Goal: Task Accomplishment & Management: Manage account settings

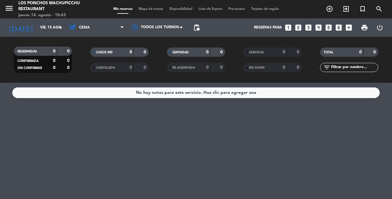
click at [57, 31] on icon "arrow_drop_down" at bounding box center [60, 27] width 7 height 7
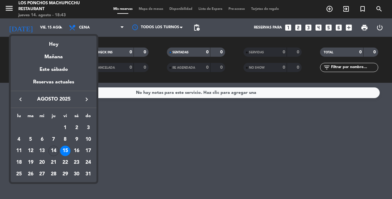
click at [145, 118] on div at bounding box center [196, 99] width 392 height 199
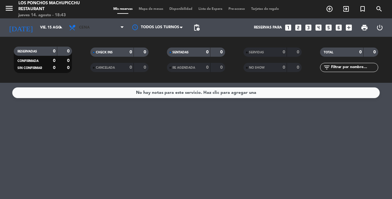
click at [121, 27] on icon at bounding box center [122, 27] width 3 height 5
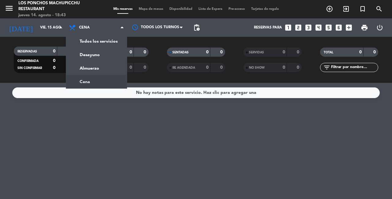
click at [105, 45] on div "menu Los Ponchos Machupicchu Restaurant [DATE] 14. agosto - 18:43 Mis reservas …" at bounding box center [196, 41] width 392 height 83
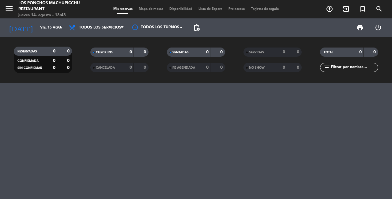
click at [61, 28] on icon "arrow_drop_down" at bounding box center [60, 27] width 7 height 7
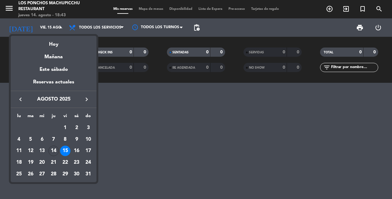
click at [69, 44] on div "Hoy" at bounding box center [54, 42] width 86 height 13
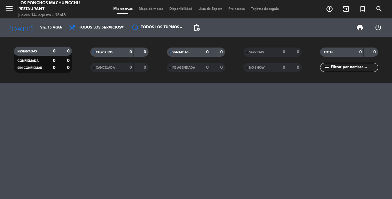
type input "jue. 14 ago."
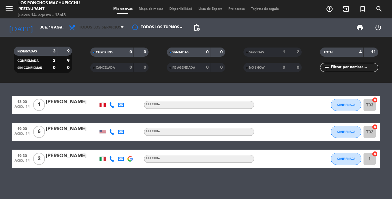
click at [122, 27] on icon at bounding box center [122, 27] width 3 height 5
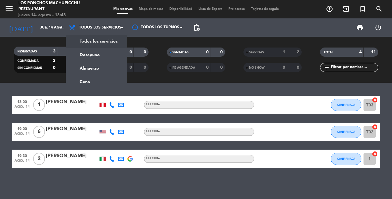
click at [104, 43] on div "menu Los Ponchos Machupicchu Restaurant [DATE] 14. agosto - 18:43 Mis reservas …" at bounding box center [196, 41] width 392 height 83
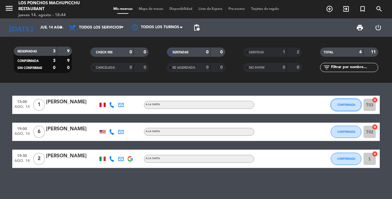
click at [347, 105] on span "CONFIRMADA" at bounding box center [346, 104] width 18 height 3
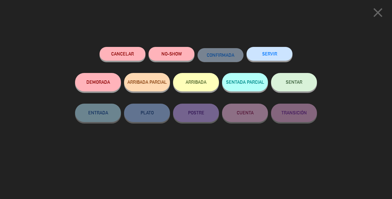
click at [379, 17] on icon "close" at bounding box center [377, 12] width 15 height 15
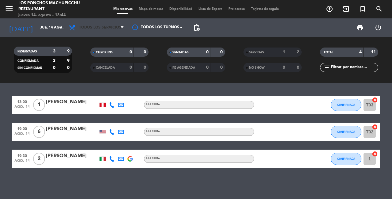
click at [66, 29] on span "Todos los servicios" at bounding box center [96, 27] width 61 height 13
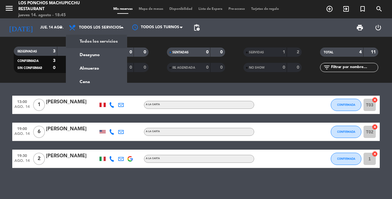
click at [113, 40] on div "menu Los Ponchos Machupicchu Restaurant [DATE] 14. agosto - 18:45 Mis reservas …" at bounding box center [196, 41] width 392 height 83
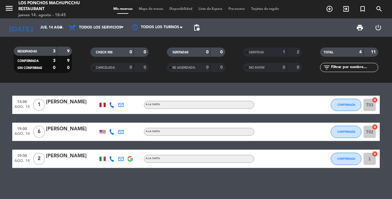
click at [57, 30] on icon "arrow_drop_down" at bounding box center [60, 27] width 7 height 7
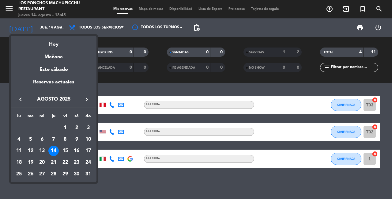
click at [56, 155] on div "14" at bounding box center [53, 150] width 10 height 10
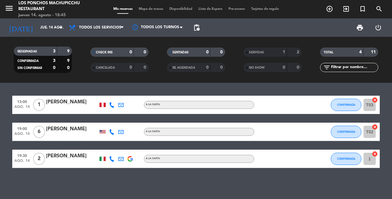
click at [91, 178] on div "13:00 [DATE] 1 [PERSON_NAME] A la carta CONFIRMADA T03 cancel 19:00 [DATE] 6 [P…" at bounding box center [196, 141] width 392 height 116
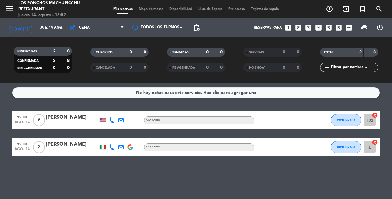
click at [246, 56] on div "SERVIDAS 0 0" at bounding box center [272, 51] width 58 height 9
